Goal: Task Accomplishment & Management: Manage account settings

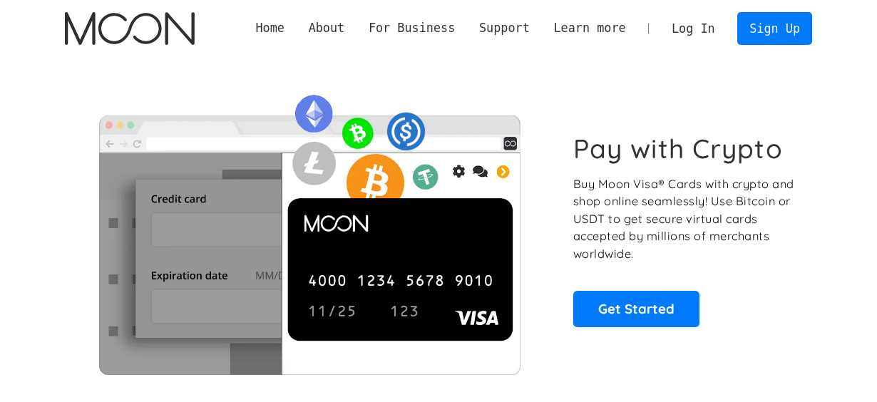
click at [720, 27] on link "Log In" at bounding box center [693, 28] width 67 height 31
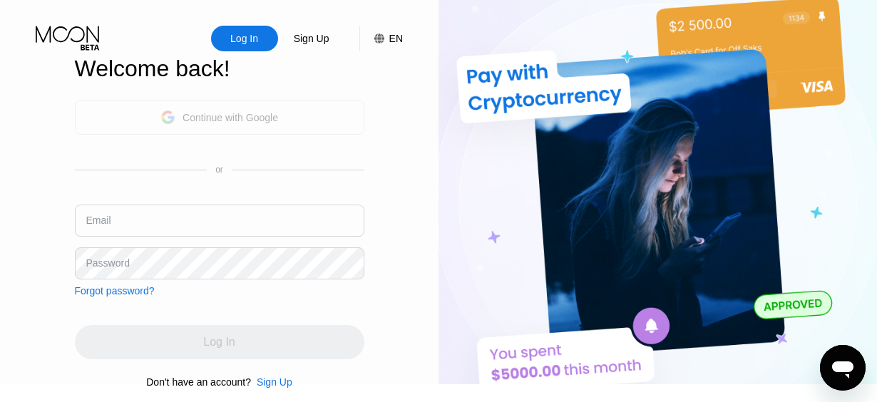
click at [218, 118] on div "Continue with Google" at bounding box center [231, 117] width 96 height 11
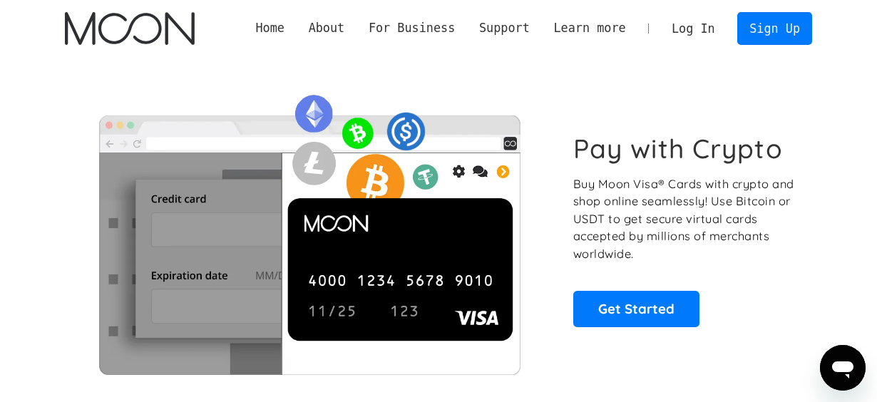
click at [695, 29] on link "Log In" at bounding box center [693, 28] width 67 height 31
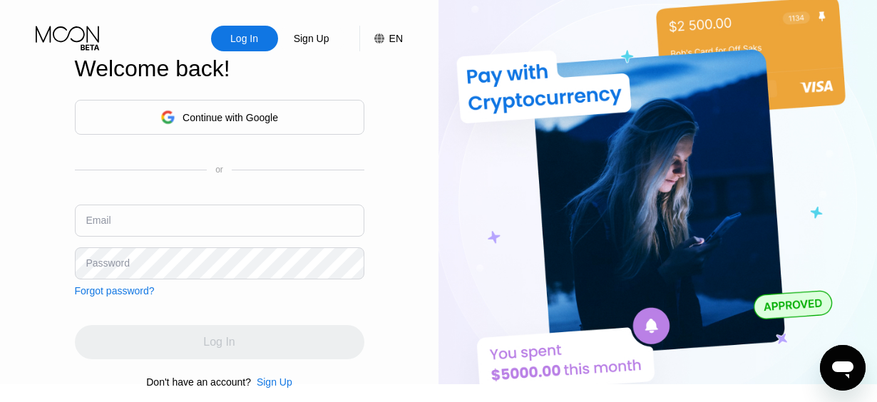
click at [124, 217] on input "text" at bounding box center [220, 221] width 290 height 32
paste input "eu2bq8ivgc3"
type input "[EMAIL_ADDRESS][DOMAIN_NAME]"
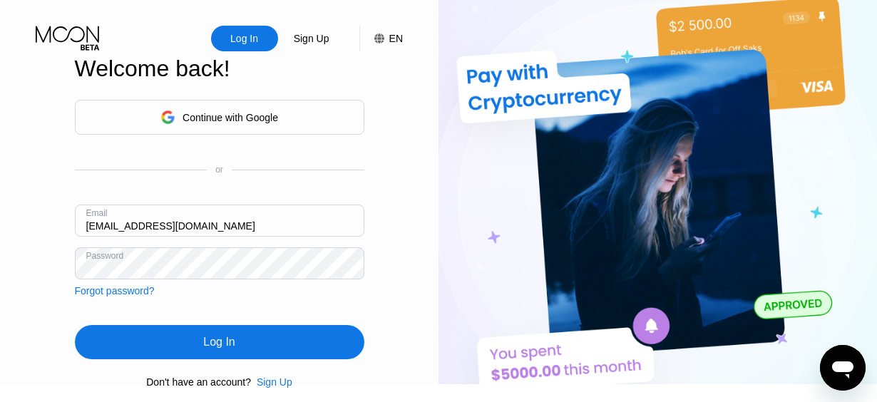
click at [195, 344] on div "Log In" at bounding box center [220, 342] width 290 height 34
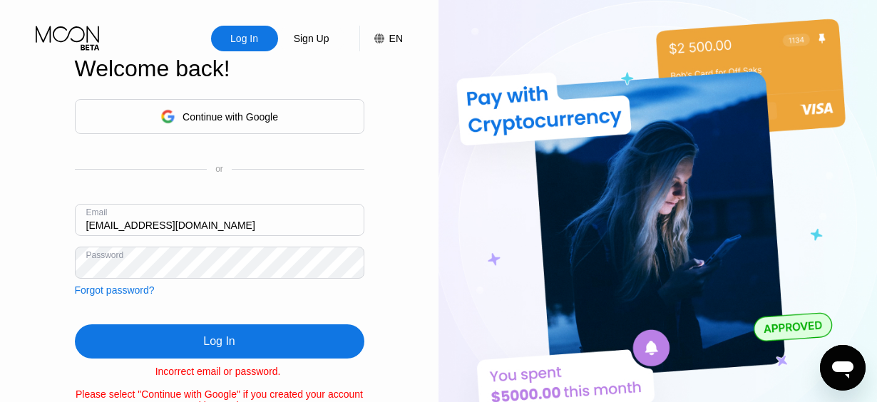
click at [46, 263] on div "Log In Sign Up EN Language Select an item Save Welcome back! Continue with Goog…" at bounding box center [219, 214] width 439 height 429
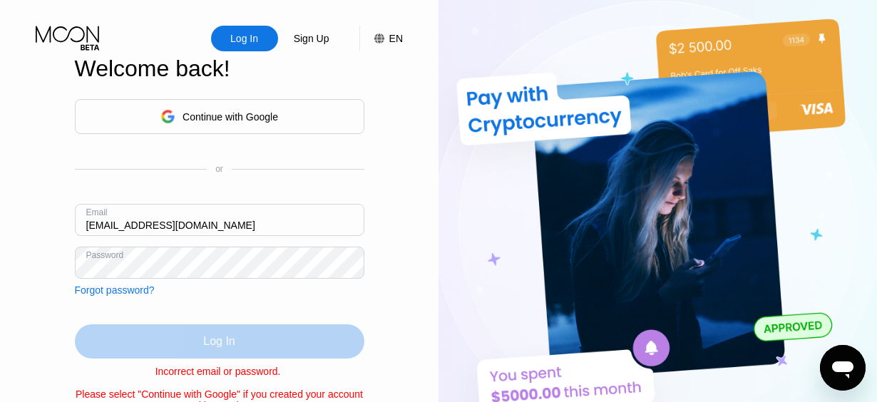
click at [242, 349] on div "Log In" at bounding box center [220, 342] width 290 height 34
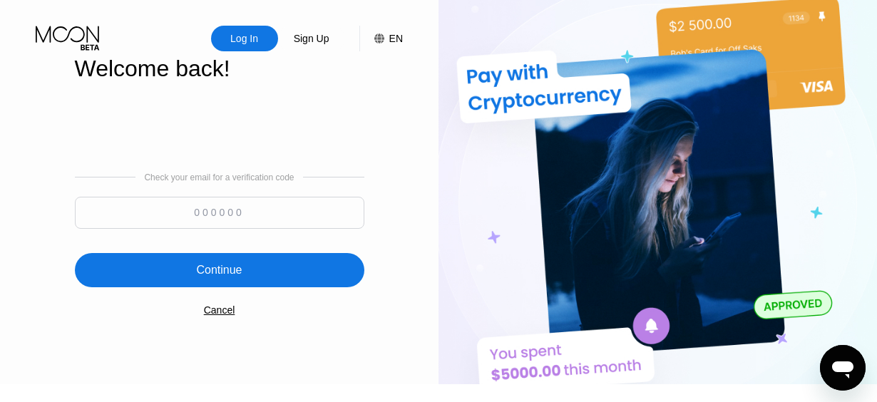
click at [264, 207] on input at bounding box center [220, 213] width 290 height 32
paste input "300875"
type input "300875"
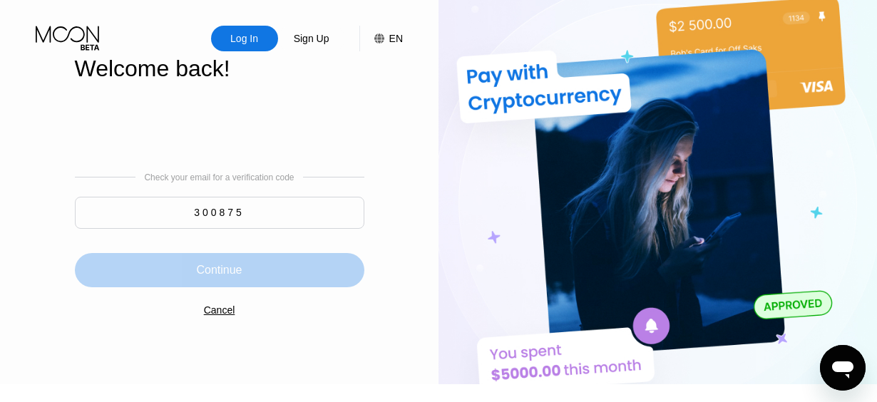
click at [219, 287] on div "Continue" at bounding box center [220, 270] width 290 height 34
